Goal: Information Seeking & Learning: Learn about a topic

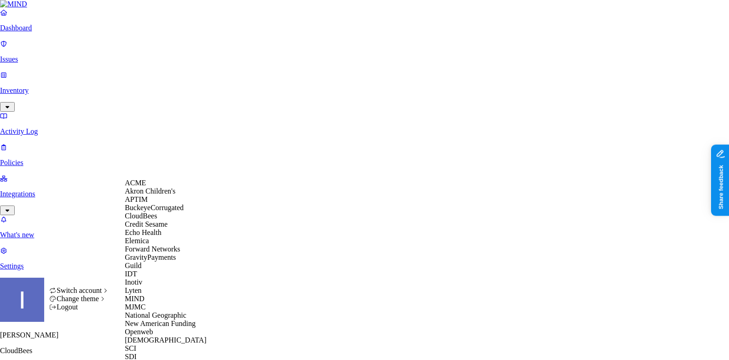
scroll to position [236, 0]
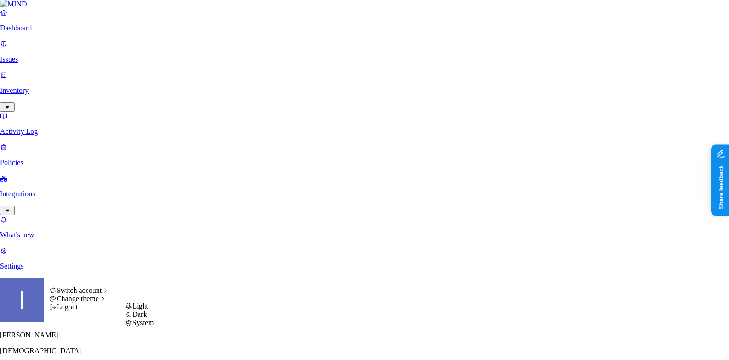
click at [150, 327] on span "System" at bounding box center [143, 323] width 22 height 8
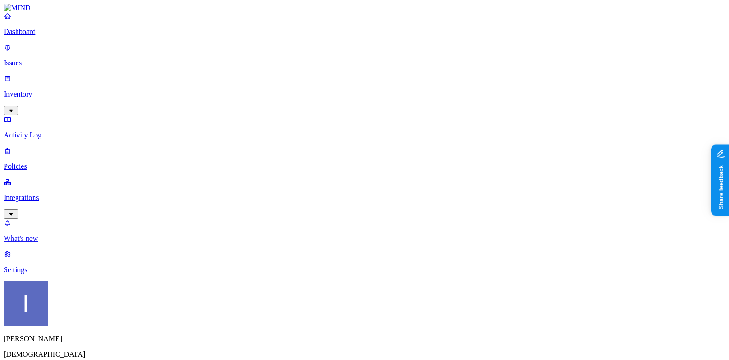
click at [27, 243] on p "What's new" at bounding box center [364, 239] width 721 height 8
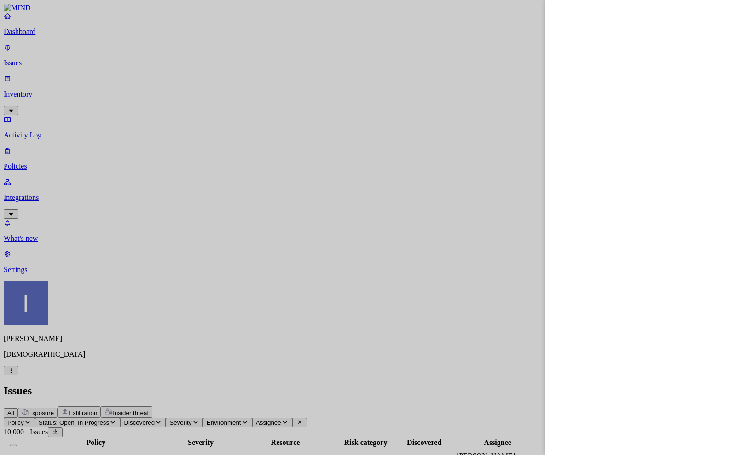
click at [380, 132] on div at bounding box center [364, 227] width 729 height 455
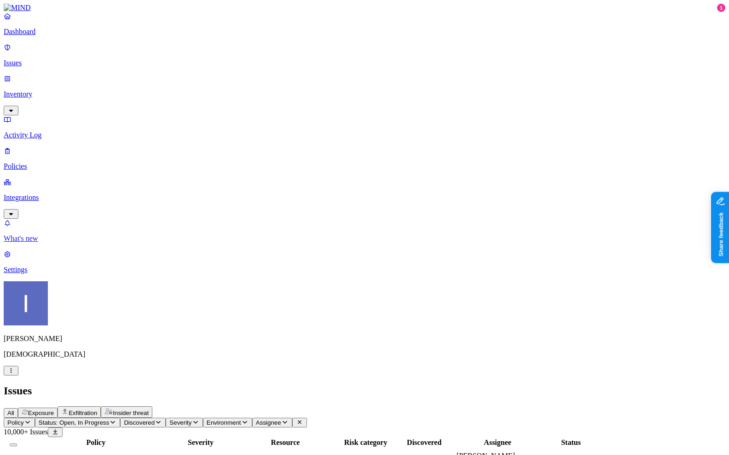
click at [41, 243] on link "What's new" at bounding box center [364, 231] width 721 height 24
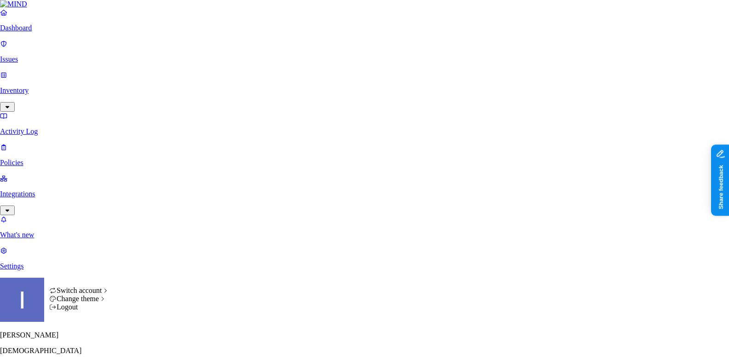
click at [11, 360] on icon "button" at bounding box center [7, 367] width 7 height 6
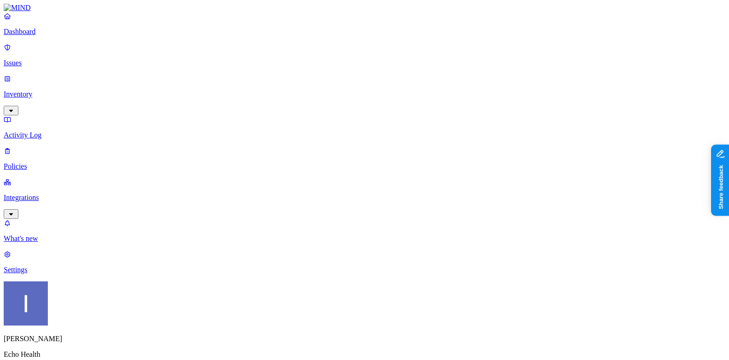
click at [72, 59] on p "Issues" at bounding box center [364, 63] width 721 height 8
click at [69, 82] on div "Dashboard Issues Inventory Activity Log Policies Integrations" at bounding box center [364, 115] width 721 height 207
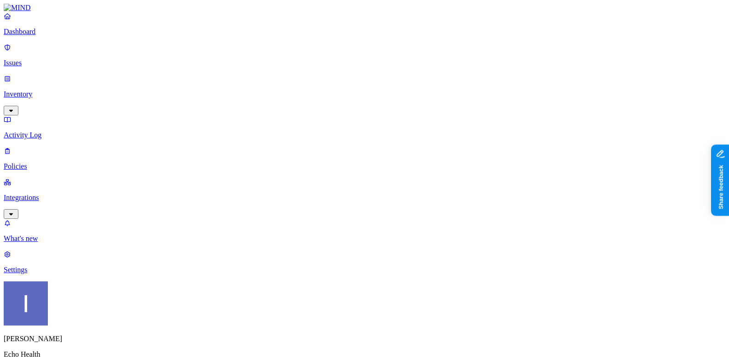
click at [69, 90] on p "Inventory" at bounding box center [364, 94] width 721 height 8
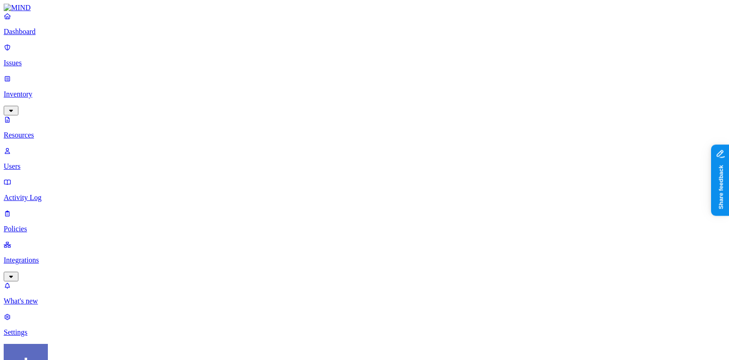
click at [299, 89] on span "PCI" at bounding box center [292, 93] width 11 height 8
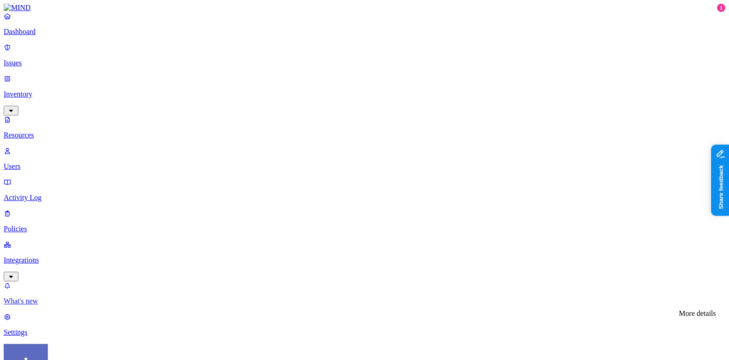
click at [73, 305] on p "What's new" at bounding box center [364, 301] width 721 height 8
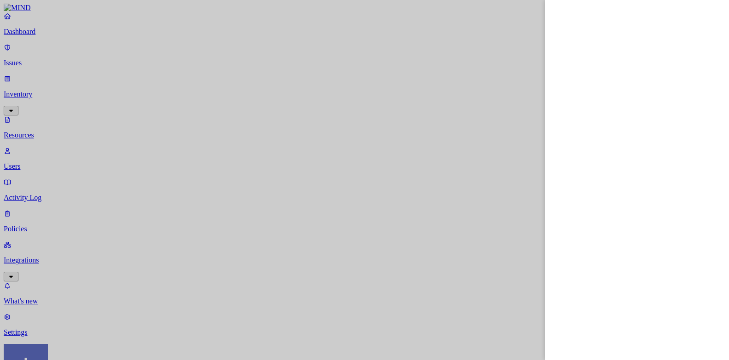
click at [504, 20] on div at bounding box center [364, 180] width 729 height 360
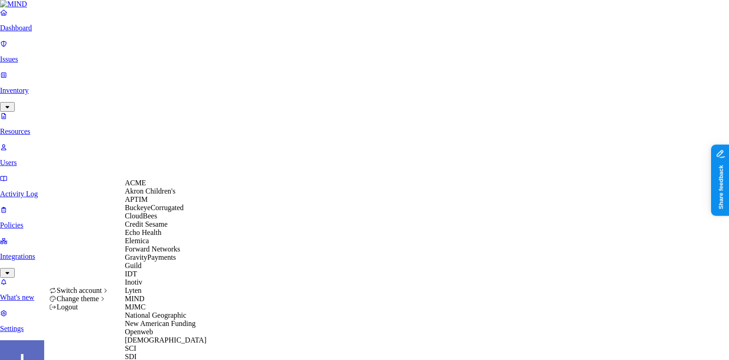
click at [54, 289] on div "Switch account" at bounding box center [79, 291] width 60 height 8
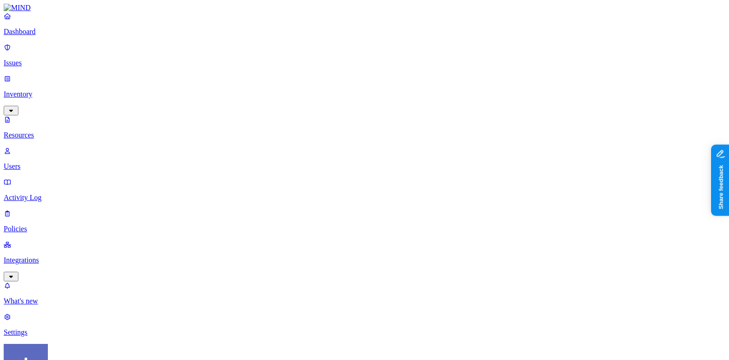
click at [53, 36] on p "Dashboard" at bounding box center [364, 32] width 721 height 8
